Goal: Information Seeking & Learning: Learn about a topic

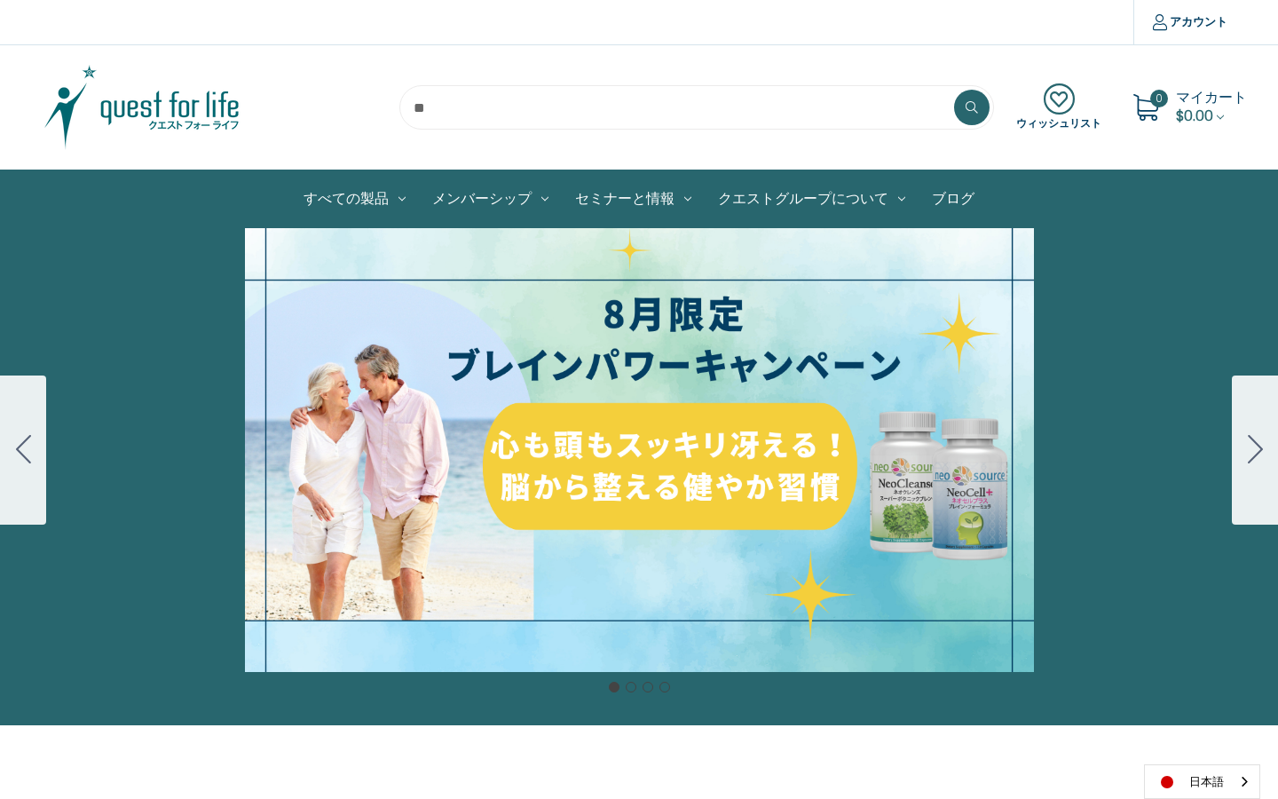
click at [165, 106] on img at bounding box center [142, 107] width 222 height 89
click at [173, 114] on img at bounding box center [142, 107] width 222 height 89
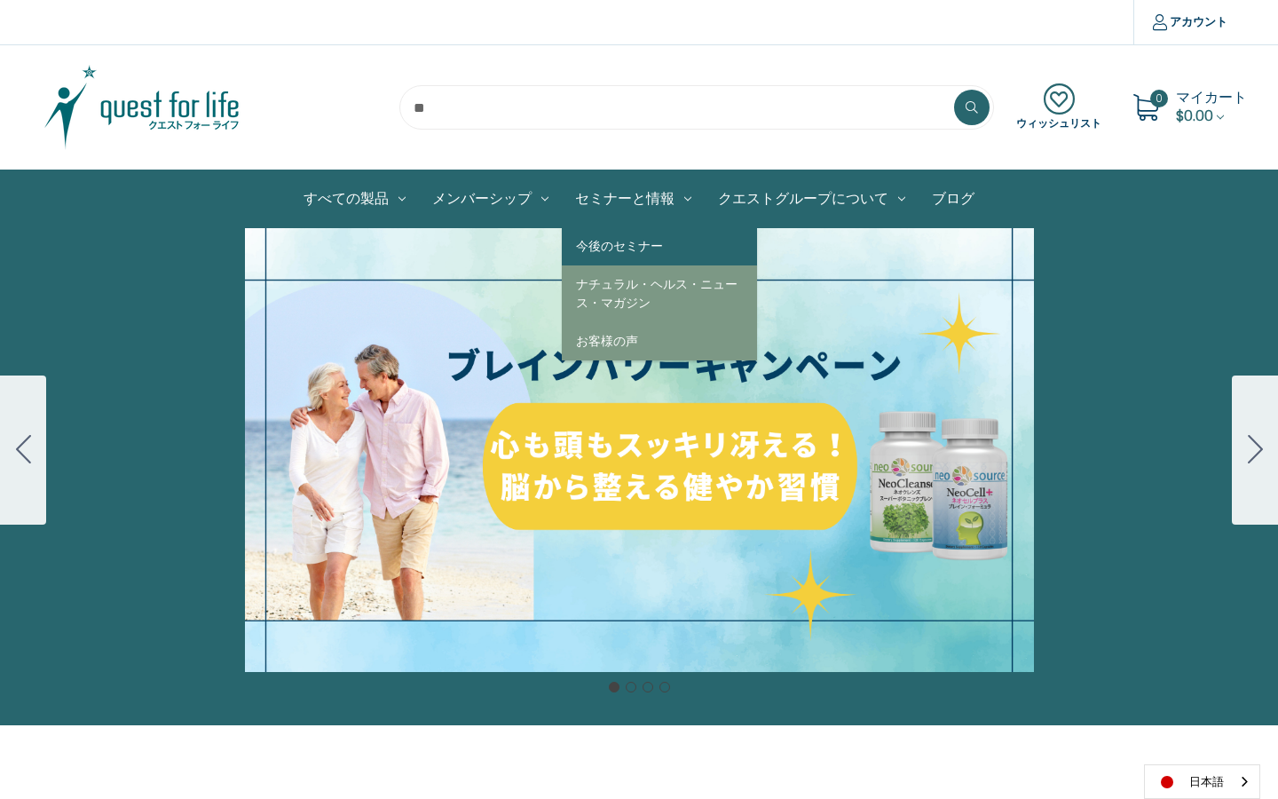
click at [659, 243] on link "今後のセミナー" at bounding box center [659, 246] width 195 height 38
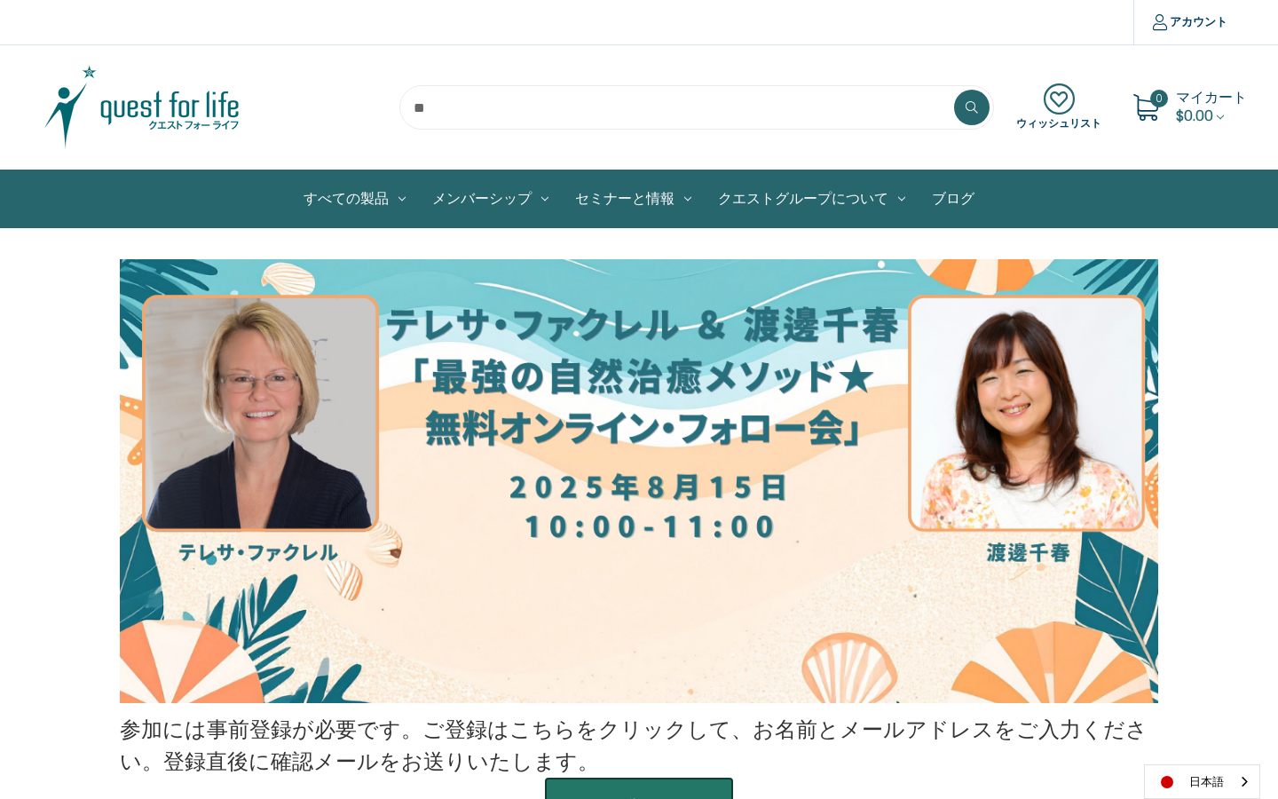
scroll to position [2, 0]
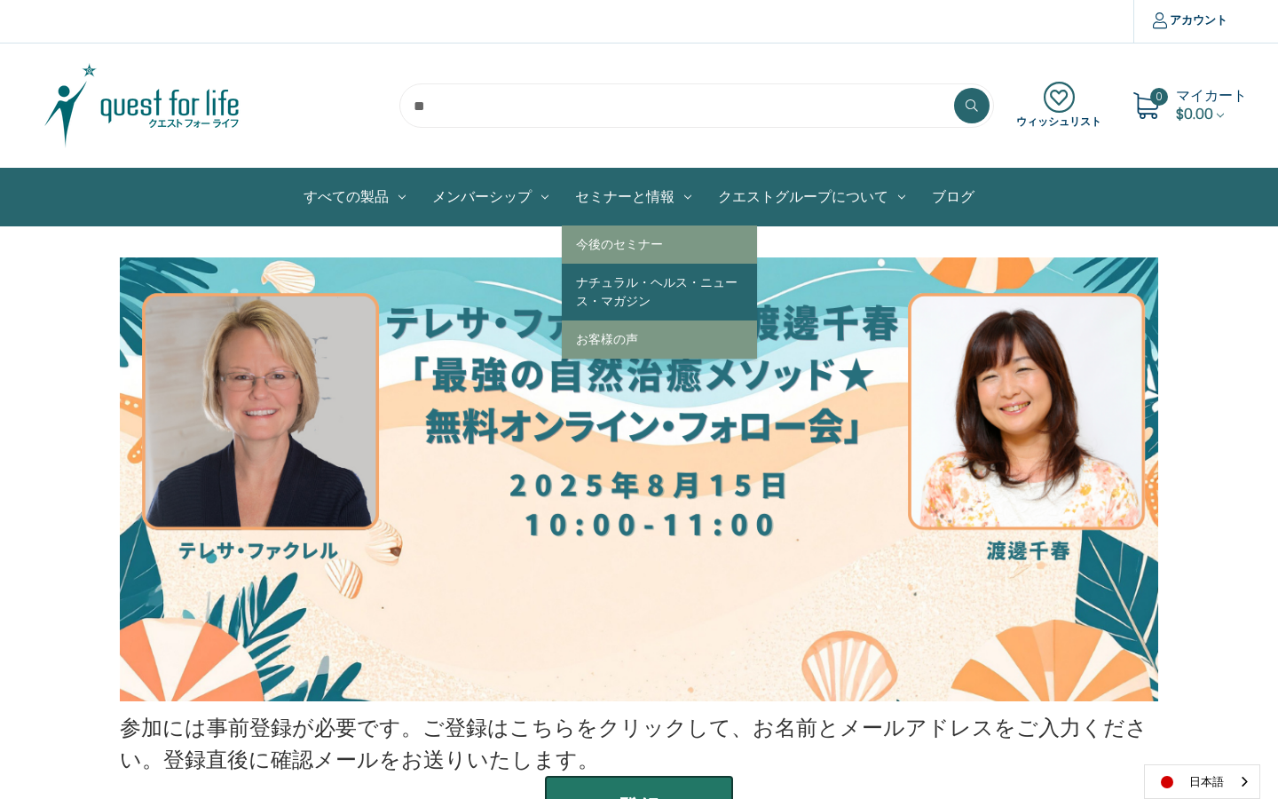
click at [665, 300] on link "ナチュラル・ヘルス・ニュース・マガジン" at bounding box center [659, 292] width 195 height 57
click at [661, 296] on link "ナチュラル・ヘルス・ニュース・マガジン" at bounding box center [659, 292] width 195 height 57
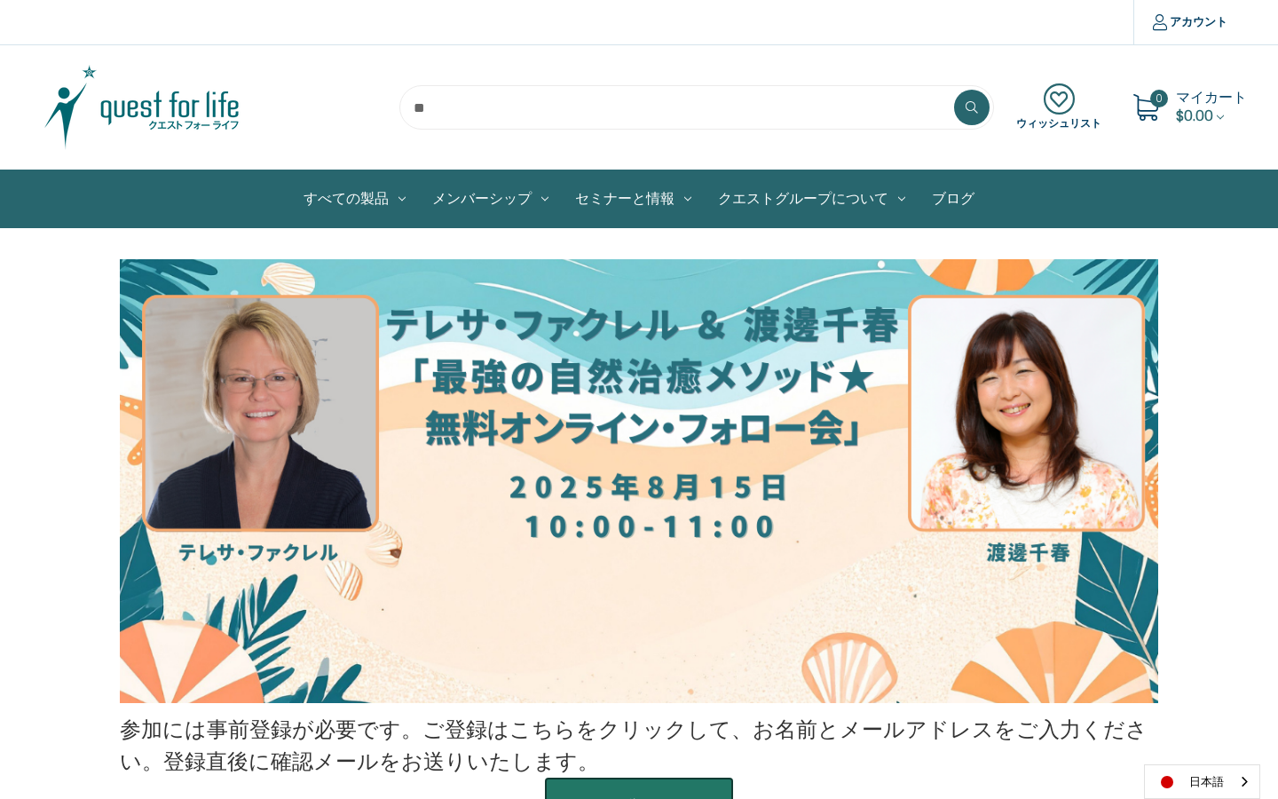
scroll to position [2, 0]
